Goal: Information Seeking & Learning: Check status

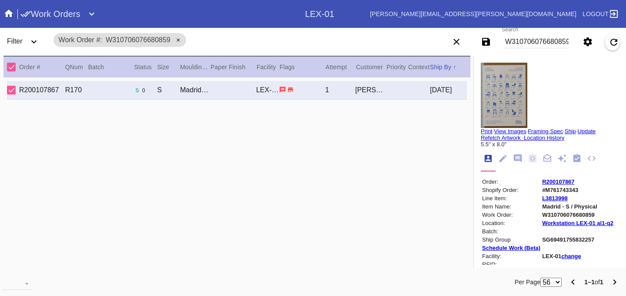
scroll to position [10, 0]
click at [532, 38] on input "W310706076680859" at bounding box center [536, 41] width 65 height 13
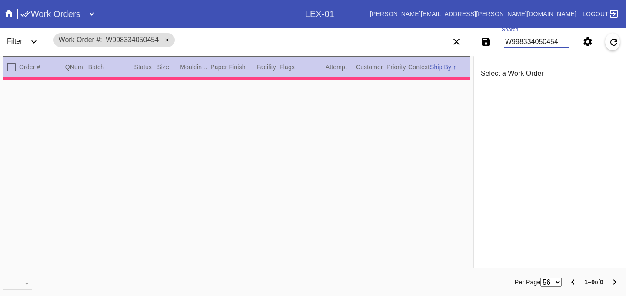
type input "W9983340504548"
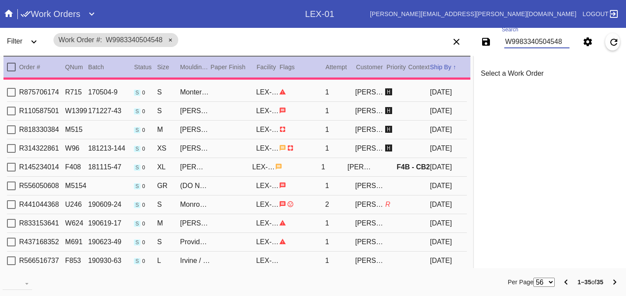
type input "3.0"
type input "0.1875"
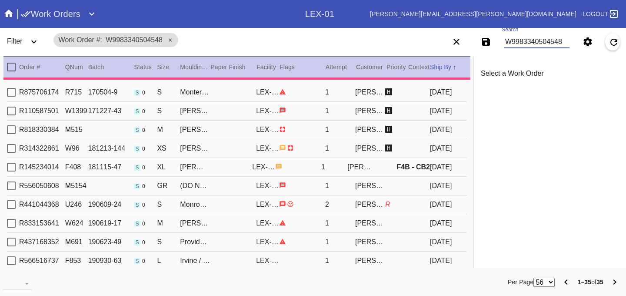
type input "20.125"
type input "29.75"
type textarea "Does not lay flat. specks. scratches. [GEOGRAPHIC_DATA]. dust."
type input "[DATE]"
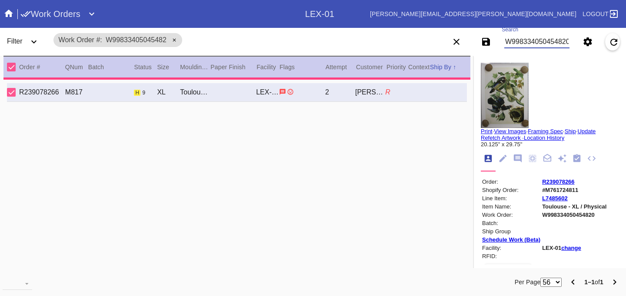
scroll to position [0, 1]
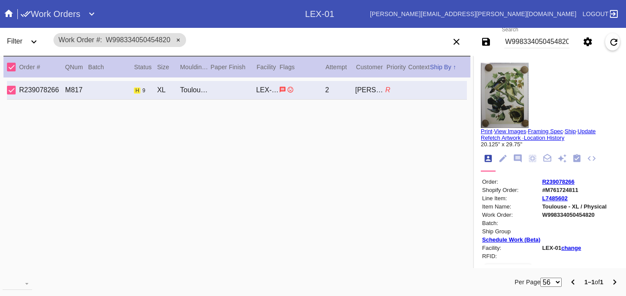
click at [522, 160] on md-tab-item at bounding box center [517, 158] width 15 height 16
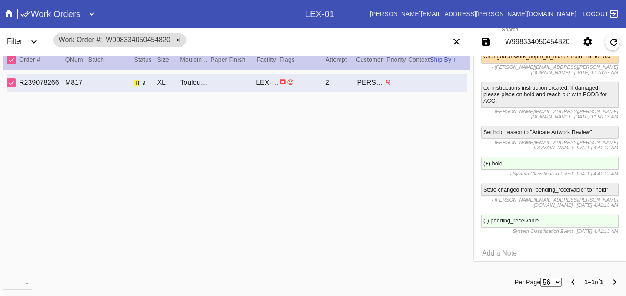
scroll to position [615, 0]
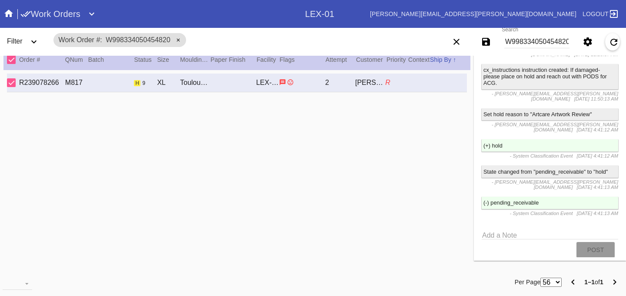
click at [549, 42] on input "W998334050454820" at bounding box center [536, 41] width 65 height 13
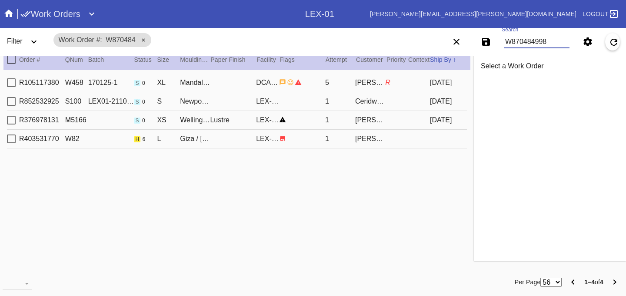
type input "W8704849985"
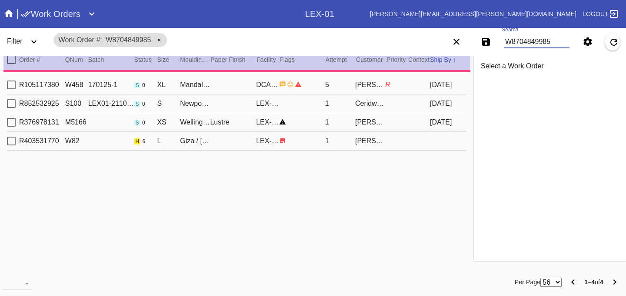
type input "1.5"
type input "0.1875"
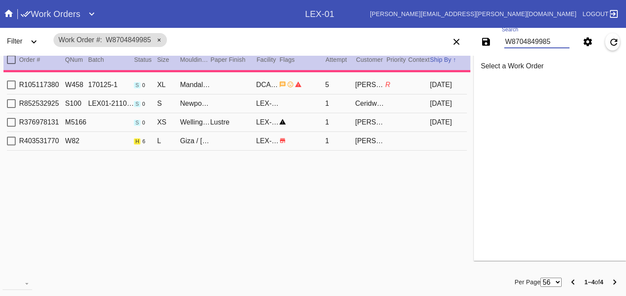
type input "21.5"
type input "16.5"
type textarea "Bent corners, indentations."
type input "[DATE]"
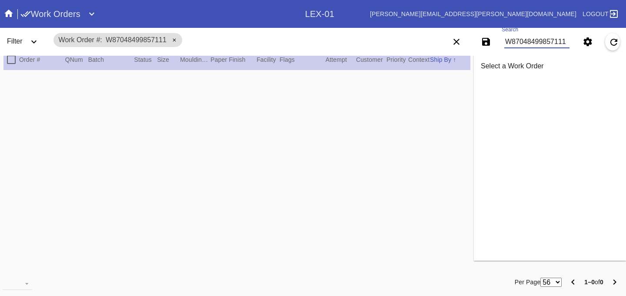
type input "W8704849985711"
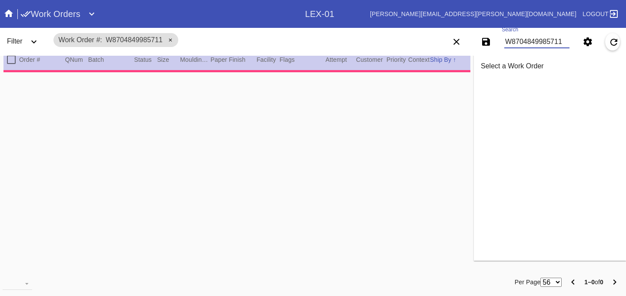
type input "1.5"
type input "0.1875"
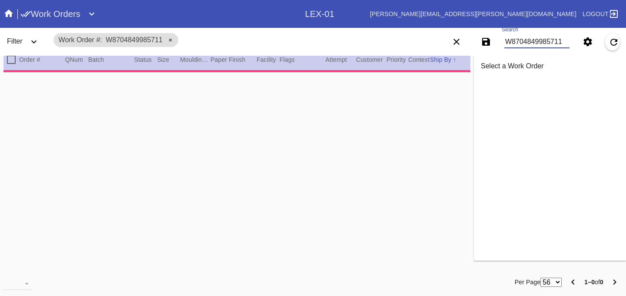
type input "21.5"
type input "16.5"
type textarea "Bent corners, indentations."
type input "[DATE]"
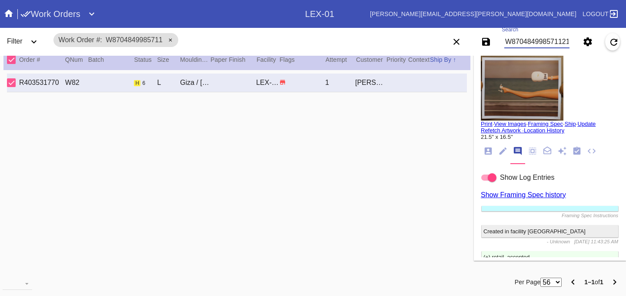
scroll to position [0, 1]
type input "W870484998571121"
click at [522, 102] on img at bounding box center [522, 87] width 83 height 65
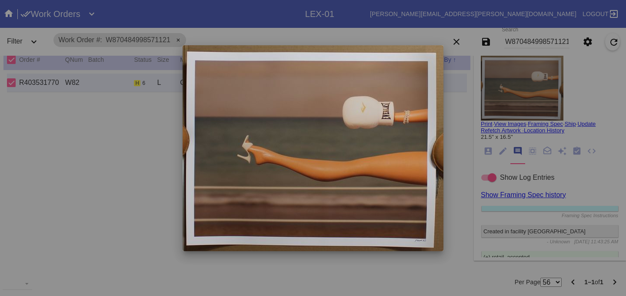
click at [601, 171] on div at bounding box center [313, 148] width 626 height 296
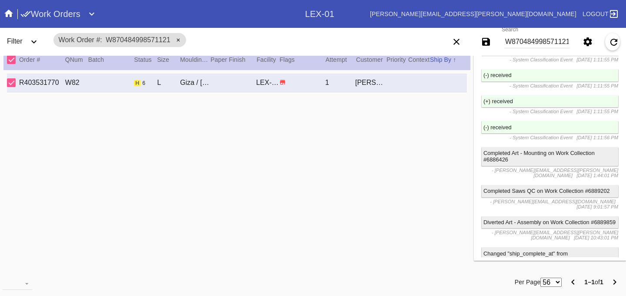
scroll to position [1355, 0]
